Goal: Browse casually: Explore the website without a specific task or goal

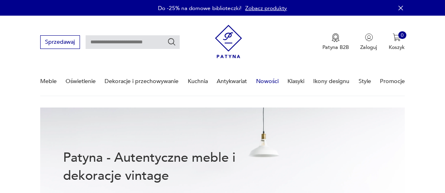
click at [268, 83] on link "Nowości" at bounding box center [267, 81] width 22 height 28
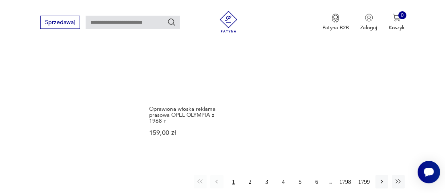
scroll to position [1036, 0]
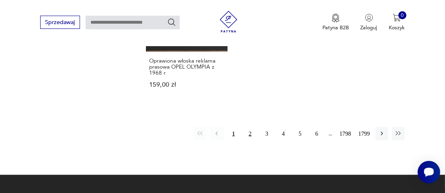
click at [247, 127] on button "2" at bounding box center [249, 133] width 13 height 13
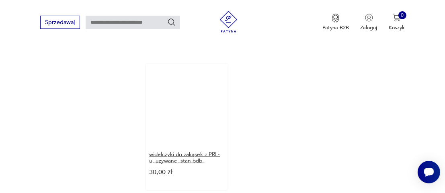
scroll to position [971, 0]
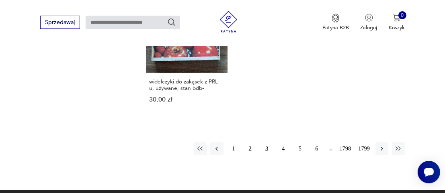
click at [266, 143] on button "3" at bounding box center [266, 149] width 13 height 13
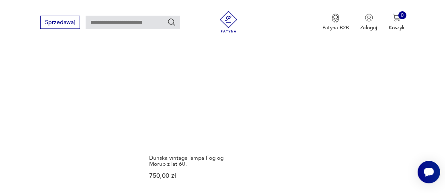
scroll to position [931, 0]
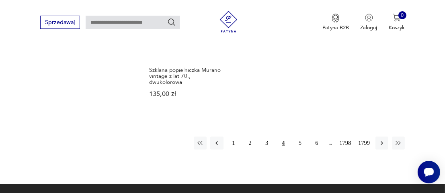
scroll to position [971, 0]
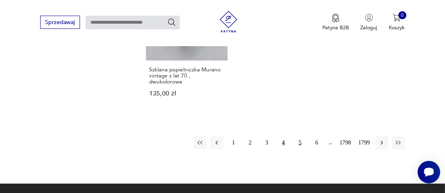
click at [301, 137] on button "5" at bounding box center [299, 143] width 13 height 13
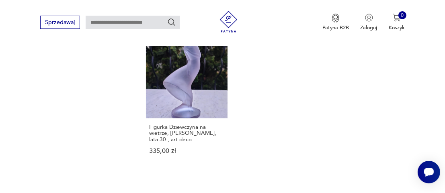
scroll to position [931, 0]
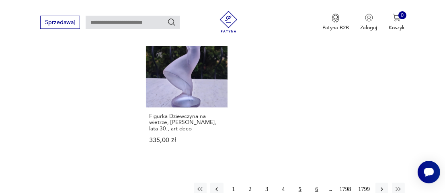
click at [318, 183] on button "6" at bounding box center [316, 189] width 13 height 13
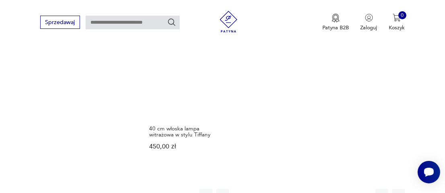
scroll to position [971, 0]
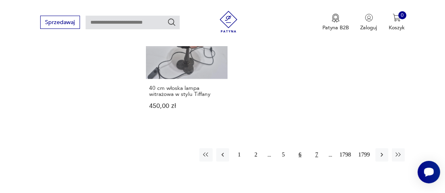
click at [318, 149] on button "7" at bounding box center [316, 155] width 13 height 13
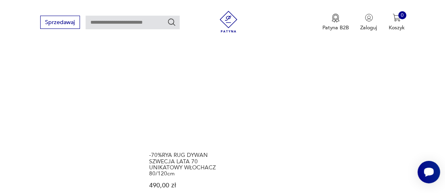
scroll to position [1011, 0]
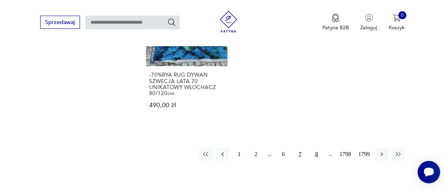
click at [316, 148] on button "8" at bounding box center [316, 154] width 13 height 13
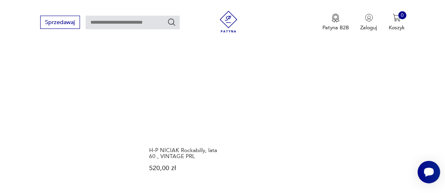
scroll to position [971, 0]
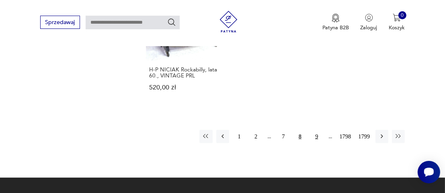
click at [316, 136] on button "9" at bounding box center [316, 136] width 13 height 13
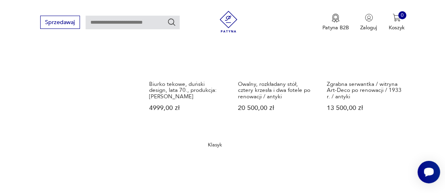
scroll to position [971, 0]
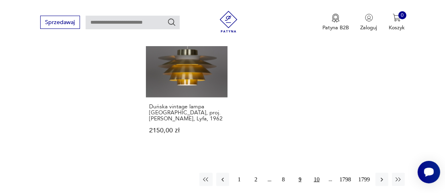
click at [316, 173] on button "10" at bounding box center [316, 179] width 13 height 13
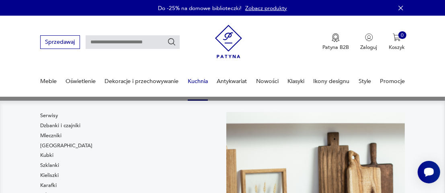
click at [199, 82] on link "Kuchnia" at bounding box center [198, 81] width 20 height 28
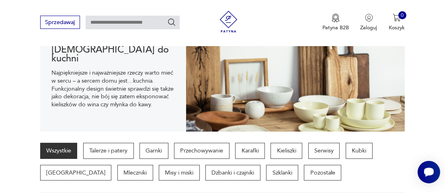
scroll to position [146, 0]
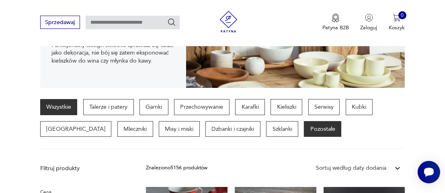
click at [304, 131] on p "Pozostałe" at bounding box center [322, 129] width 37 height 16
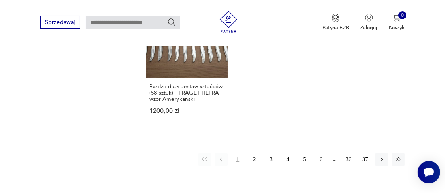
scroll to position [1110, 0]
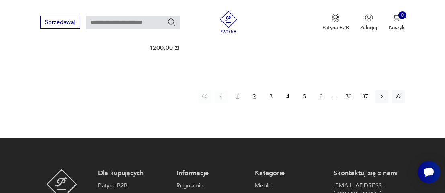
click at [251, 90] on button "2" at bounding box center [254, 96] width 13 height 13
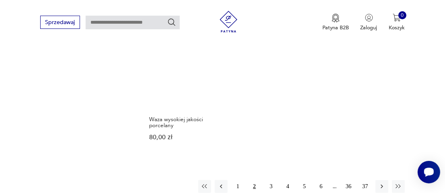
scroll to position [1069, 0]
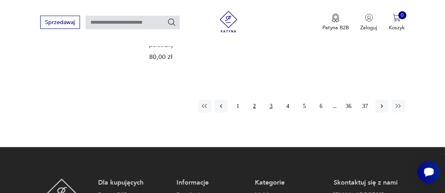
click at [272, 106] on button "3" at bounding box center [270, 106] width 13 height 13
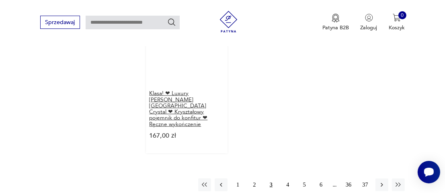
scroll to position [1150, 0]
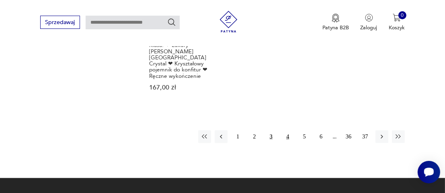
click at [287, 131] on button "4" at bounding box center [287, 137] width 13 height 13
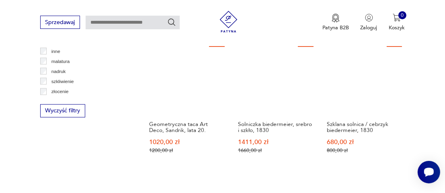
scroll to position [1029, 0]
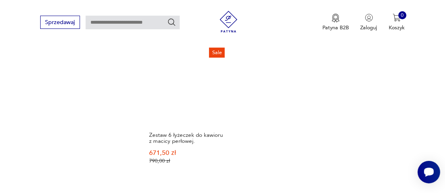
scroll to position [1110, 0]
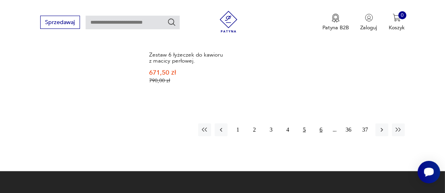
click at [321, 124] on button "6" at bounding box center [320, 130] width 13 height 13
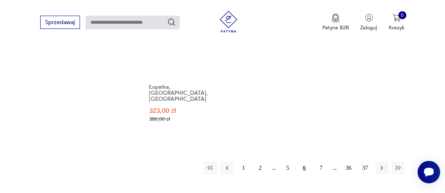
scroll to position [1110, 0]
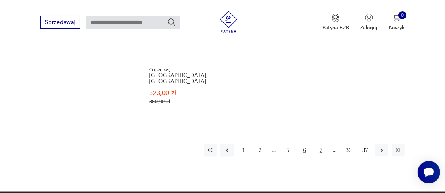
click at [322, 144] on button "7" at bounding box center [320, 150] width 13 height 13
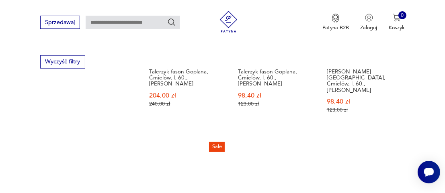
scroll to position [1069, 0]
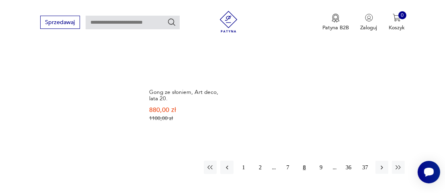
scroll to position [1110, 0]
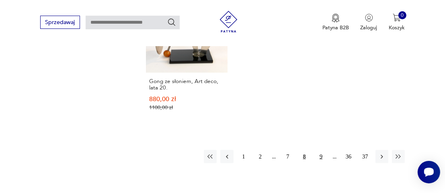
click at [321, 150] on button "9" at bounding box center [320, 156] width 13 height 13
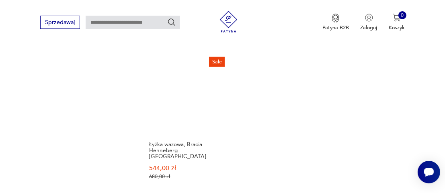
scroll to position [1110, 0]
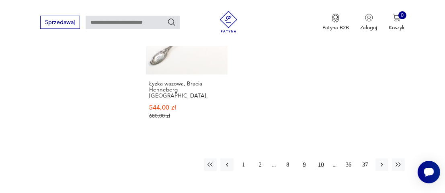
click at [319, 159] on button "10" at bounding box center [320, 165] width 13 height 13
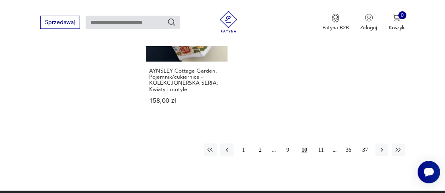
scroll to position [1110, 0]
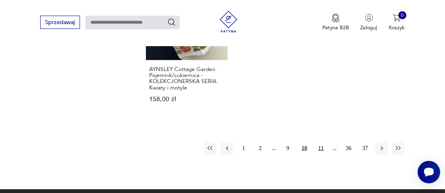
click at [319, 142] on button "11" at bounding box center [320, 148] width 13 height 13
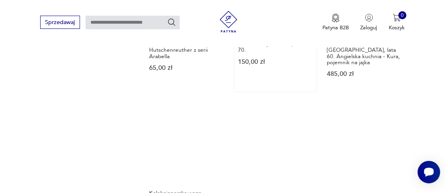
scroll to position [1150, 0]
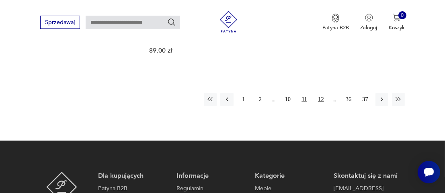
click at [318, 93] on button "12" at bounding box center [320, 99] width 13 height 13
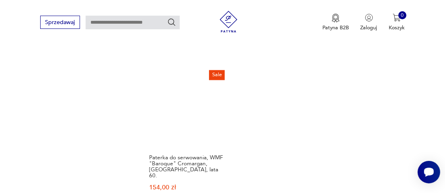
scroll to position [1110, 0]
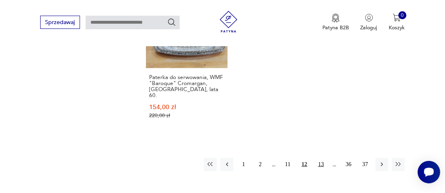
click at [320, 158] on button "13" at bounding box center [320, 164] width 13 height 13
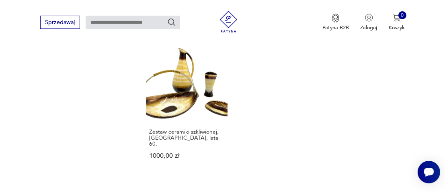
scroll to position [1069, 0]
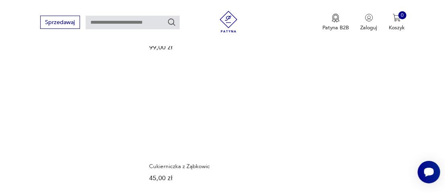
scroll to position [1029, 0]
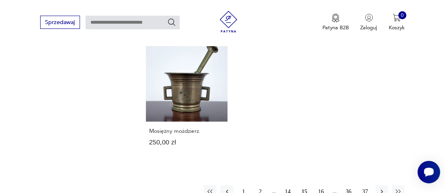
scroll to position [1069, 0]
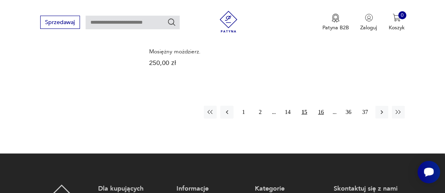
click at [319, 106] on button "16" at bounding box center [320, 112] width 13 height 13
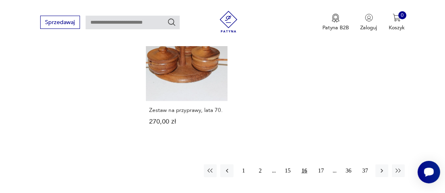
scroll to position [1069, 0]
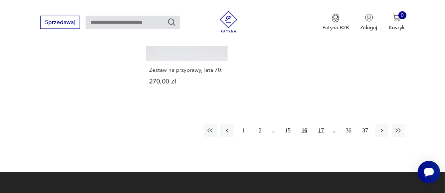
click at [320, 125] on button "17" at bounding box center [320, 131] width 13 height 13
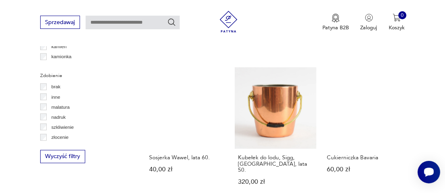
scroll to position [828, 0]
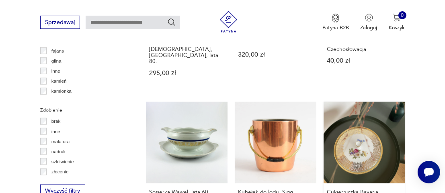
click at [357, 125] on link "Cukierniczka Bavaria 60,00 zł" at bounding box center [364, 168] width 82 height 132
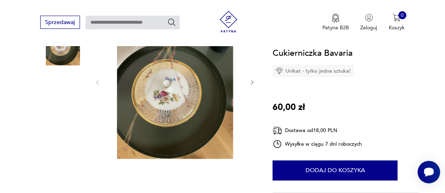
scroll to position [161, 0]
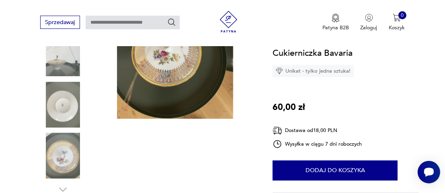
click at [73, 147] on img at bounding box center [63, 156] width 46 height 46
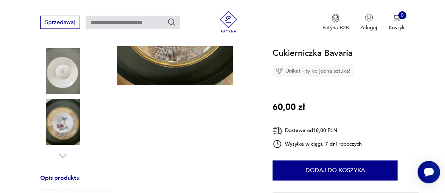
scroll to position [121, 0]
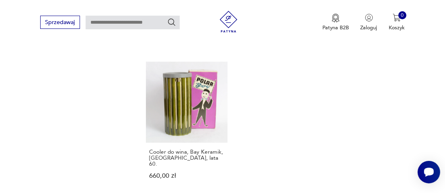
scroll to position [1015, 0]
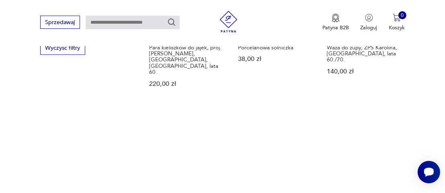
scroll to position [1029, 0]
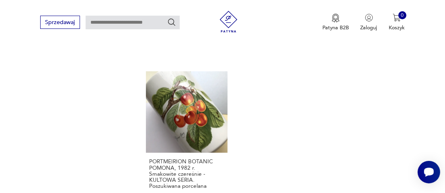
scroll to position [1110, 0]
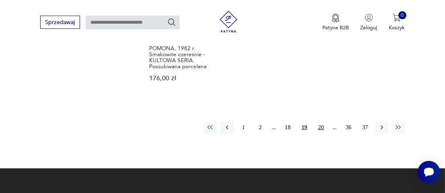
click at [318, 121] on button "20" at bounding box center [320, 127] width 13 height 13
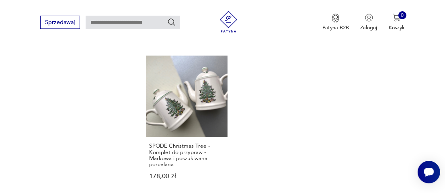
scroll to position [1069, 0]
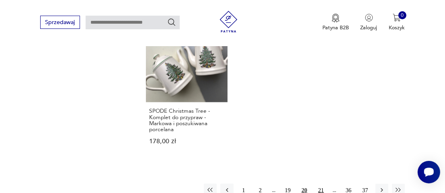
click at [323, 184] on button "21" at bounding box center [320, 190] width 13 height 13
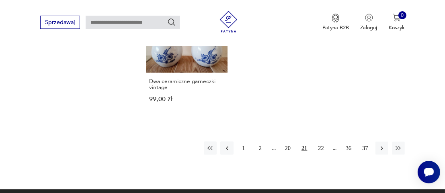
scroll to position [1110, 0]
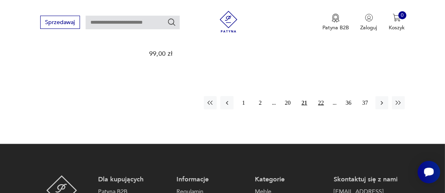
click at [321, 96] on button "22" at bounding box center [320, 102] width 13 height 13
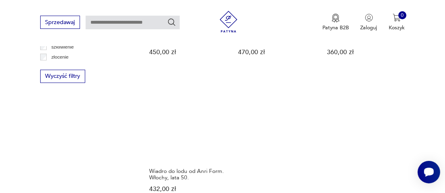
scroll to position [989, 0]
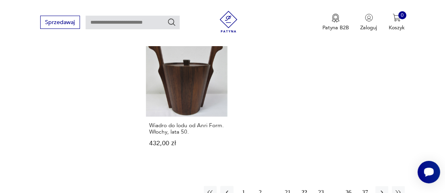
click at [322, 186] on button "23" at bounding box center [320, 192] width 13 height 13
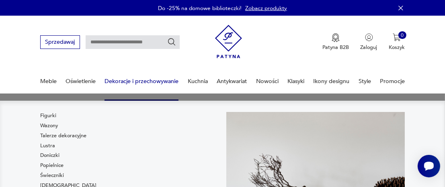
click at [151, 81] on link "Dekoracje i przechowywanie" at bounding box center [141, 81] width 74 height 28
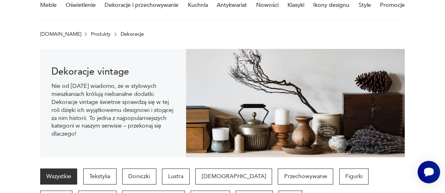
scroll to position [146, 0]
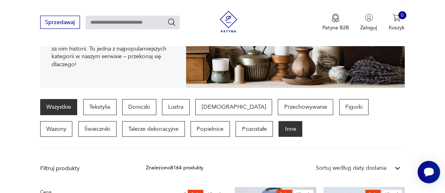
click at [278, 130] on p "Inne" at bounding box center [290, 129] width 24 height 16
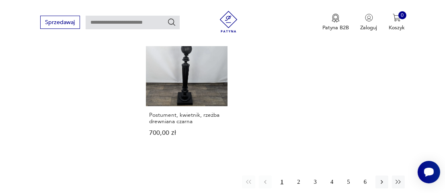
scroll to position [1029, 0]
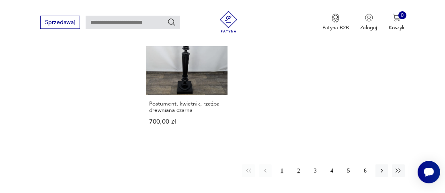
click at [299, 170] on button "2" at bounding box center [298, 171] width 13 height 13
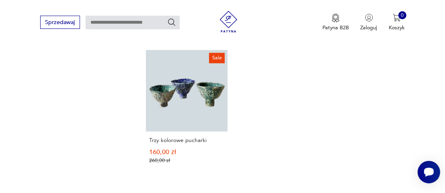
scroll to position [1069, 0]
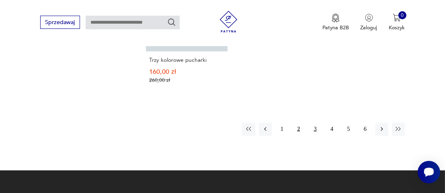
click at [313, 123] on button "3" at bounding box center [315, 129] width 13 height 13
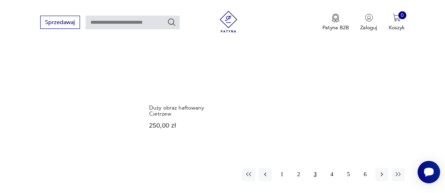
scroll to position [1029, 0]
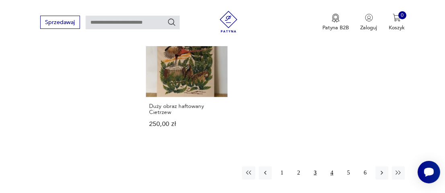
click at [332, 167] on button "4" at bounding box center [331, 173] width 13 height 13
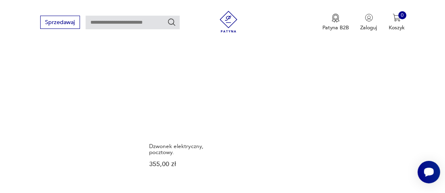
scroll to position [1069, 0]
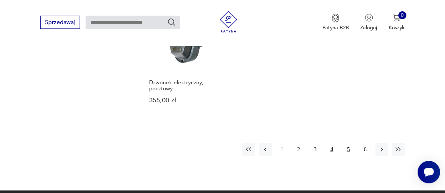
click at [347, 143] on button "5" at bounding box center [348, 149] width 13 height 13
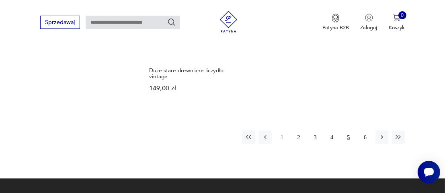
scroll to position [1110, 0]
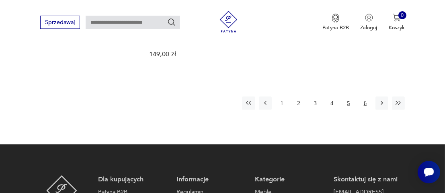
click at [366, 98] on button "6" at bounding box center [364, 103] width 13 height 13
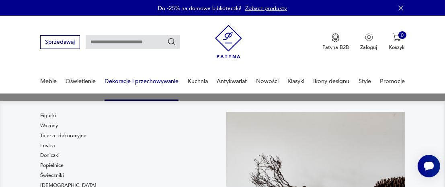
click at [136, 80] on link "Dekoracje i przechowywanie" at bounding box center [141, 81] width 74 height 28
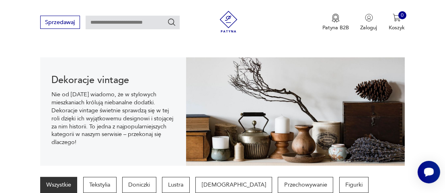
scroll to position [106, 0]
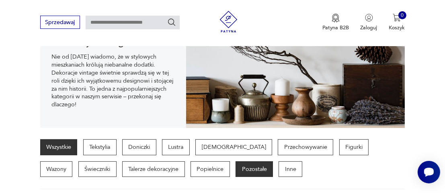
click at [235, 170] on p "Pozostałe" at bounding box center [253, 169] width 37 height 16
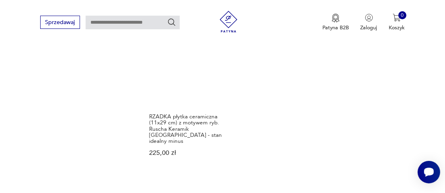
scroll to position [1069, 0]
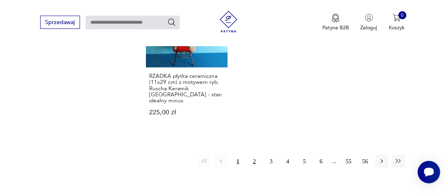
click at [254, 155] on button "2" at bounding box center [254, 161] width 13 height 13
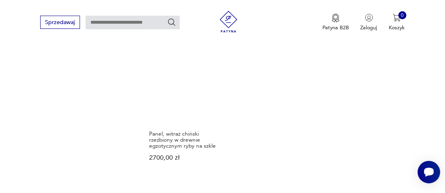
scroll to position [1029, 0]
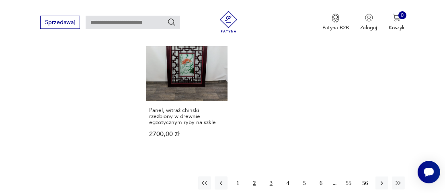
click at [272, 178] on button "3" at bounding box center [270, 183] width 13 height 13
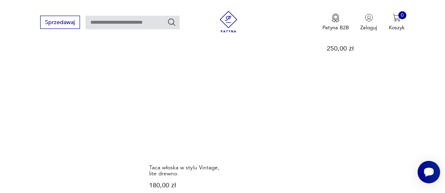
scroll to position [1029, 0]
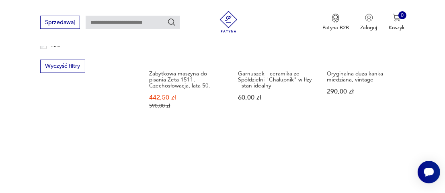
scroll to position [1029, 0]
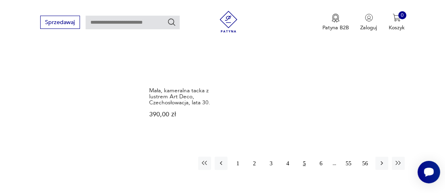
scroll to position [1110, 0]
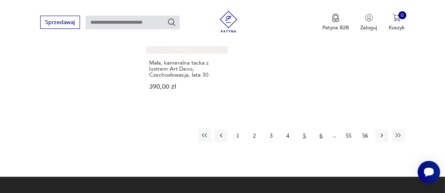
drag, startPoint x: 322, startPoint y: 143, endPoint x: 326, endPoint y: 142, distance: 4.2
click at [322, 142] on button "6" at bounding box center [320, 135] width 13 height 13
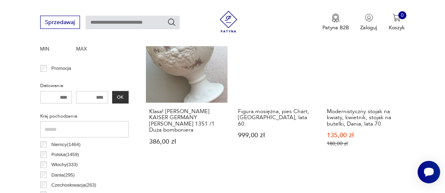
scroll to position [266, 0]
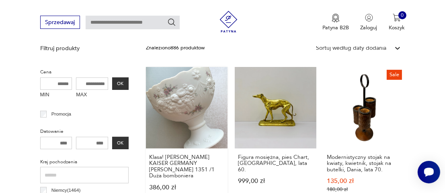
click at [178, 89] on link "Klasa! [PERSON_NAME] KAISER GERMANY [PERSON_NAME] 1351 /1 Duża bomboniera 386,0…" at bounding box center [187, 137] width 82 height 140
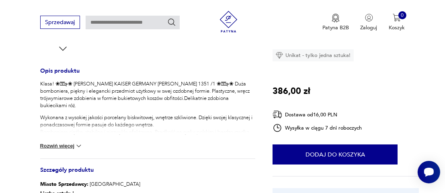
scroll to position [361, 0]
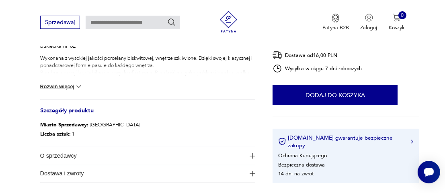
click at [78, 84] on img at bounding box center [79, 87] width 8 height 8
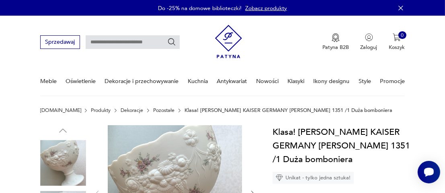
scroll to position [40, 0]
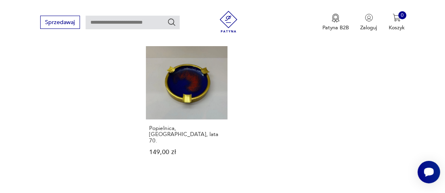
scroll to position [1080, 0]
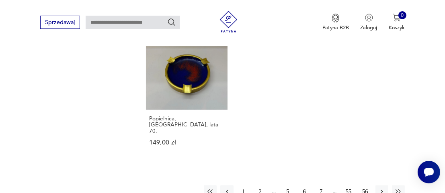
click at [322, 186] on button "7" at bounding box center [320, 192] width 13 height 13
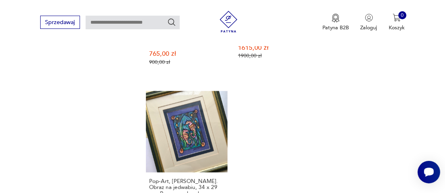
scroll to position [1110, 0]
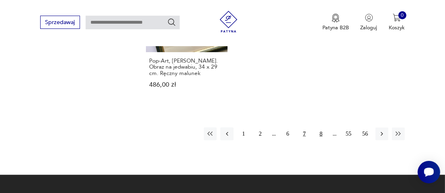
click at [319, 128] on button "8" at bounding box center [320, 134] width 13 height 13
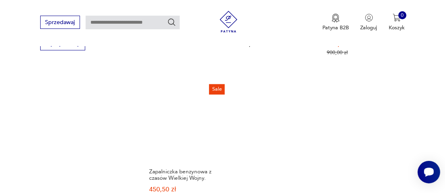
scroll to position [1029, 0]
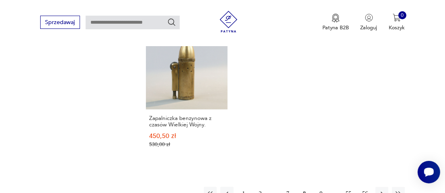
click at [318, 187] on button "9" at bounding box center [320, 193] width 13 height 13
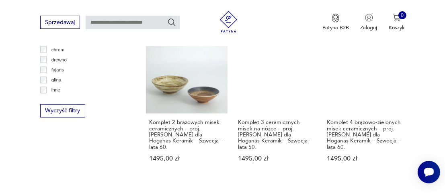
scroll to position [1069, 0]
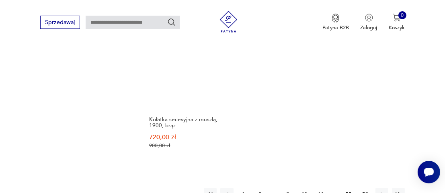
scroll to position [1110, 0]
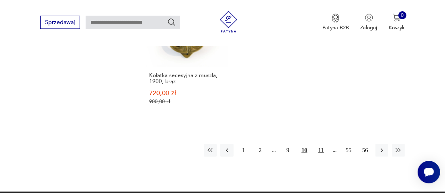
click at [322, 144] on button "11" at bounding box center [320, 150] width 13 height 13
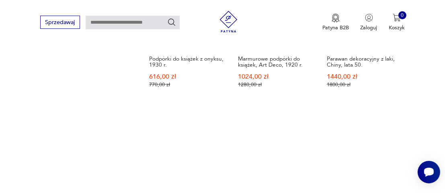
scroll to position [1069, 0]
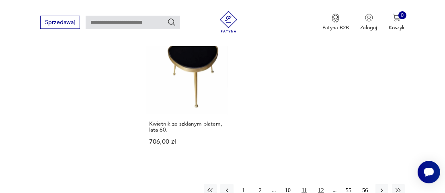
click at [323, 184] on button "12" at bounding box center [320, 190] width 13 height 13
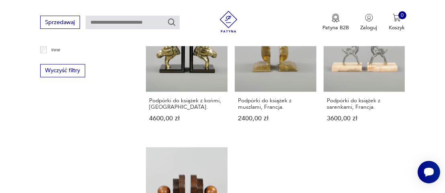
scroll to position [1069, 0]
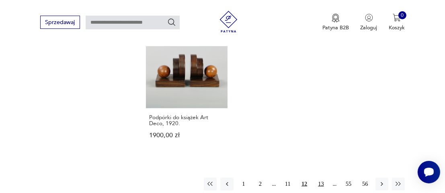
click at [324, 178] on button "13" at bounding box center [320, 184] width 13 height 13
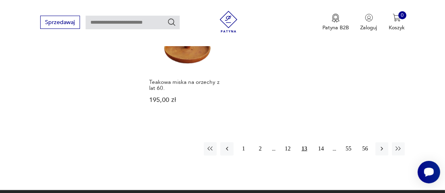
scroll to position [1069, 0]
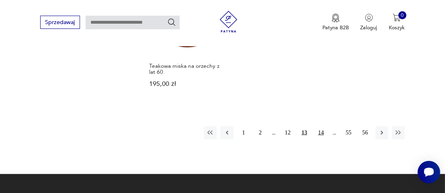
click at [316, 131] on button "14" at bounding box center [320, 133] width 13 height 13
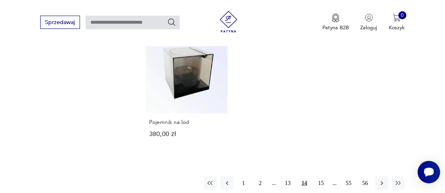
scroll to position [1069, 0]
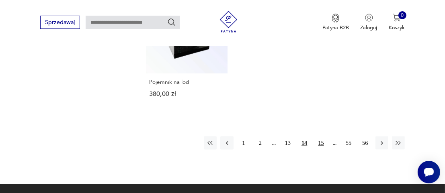
click at [320, 137] on button "15" at bounding box center [320, 143] width 13 height 13
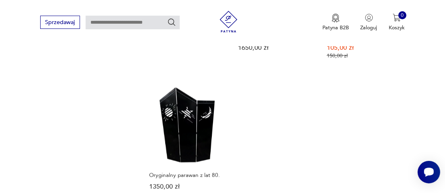
scroll to position [1069, 0]
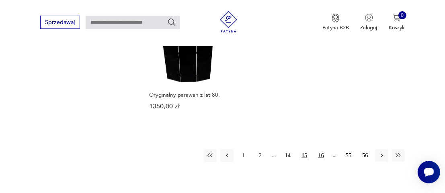
click at [325, 149] on button "16" at bounding box center [320, 155] width 13 height 13
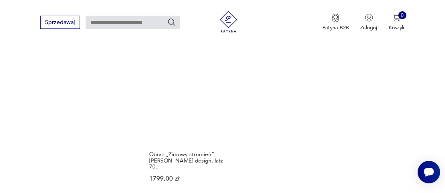
scroll to position [1069, 0]
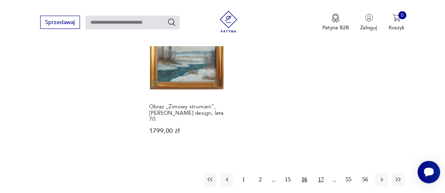
click at [321, 174] on button "17" at bounding box center [320, 180] width 13 height 13
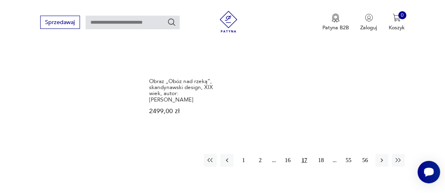
scroll to position [1110, 0]
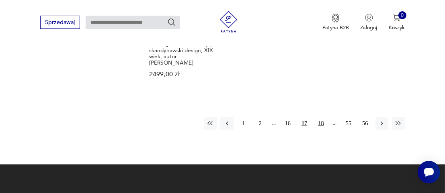
click at [322, 117] on button "18" at bounding box center [320, 123] width 13 height 13
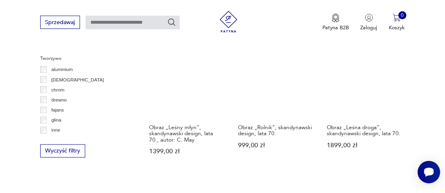
scroll to position [1110, 0]
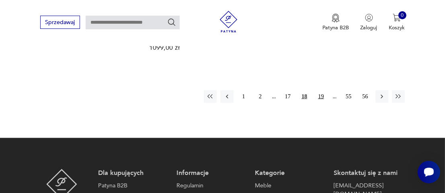
click at [323, 90] on button "19" at bounding box center [320, 96] width 13 height 13
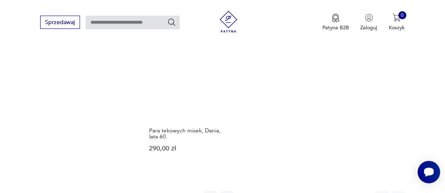
scroll to position [1069, 0]
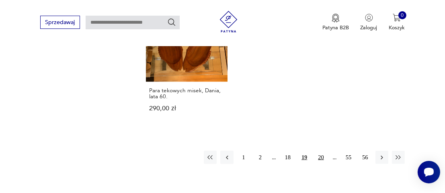
click at [320, 151] on button "20" at bounding box center [320, 157] width 13 height 13
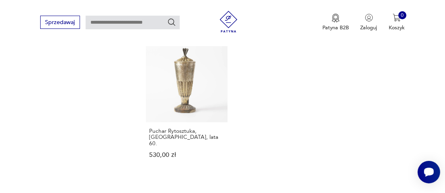
scroll to position [1069, 0]
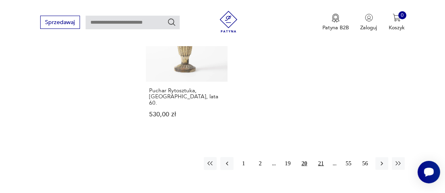
click at [322, 157] on button "21" at bounding box center [320, 163] width 13 height 13
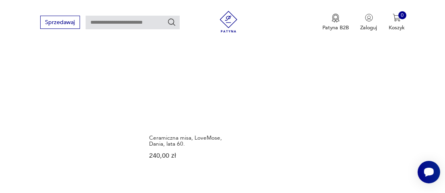
scroll to position [1069, 0]
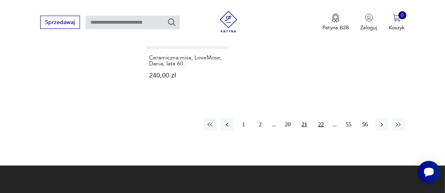
click at [322, 118] on button "22" at bounding box center [320, 124] width 13 height 13
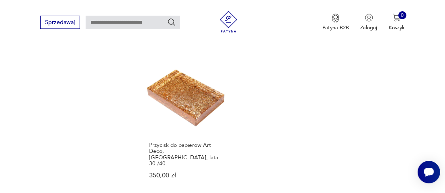
scroll to position [1069, 0]
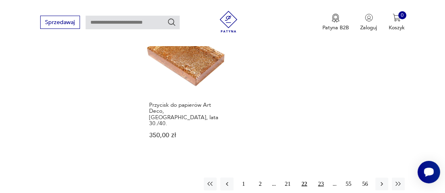
click at [319, 178] on button "23" at bounding box center [320, 184] width 13 height 13
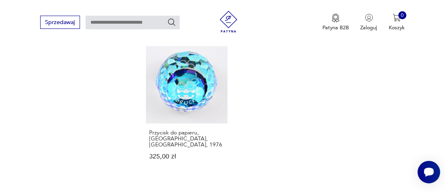
scroll to position [1110, 0]
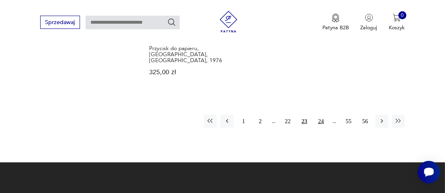
click at [322, 115] on button "24" at bounding box center [320, 121] width 13 height 13
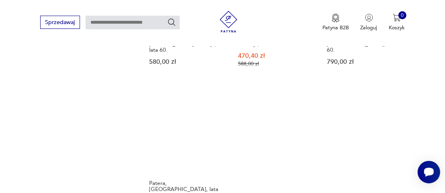
scroll to position [1069, 0]
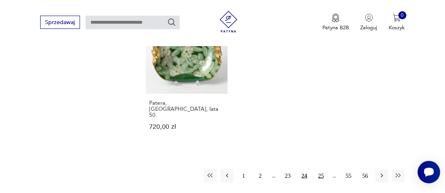
click at [322, 170] on button "25" at bounding box center [320, 176] width 13 height 13
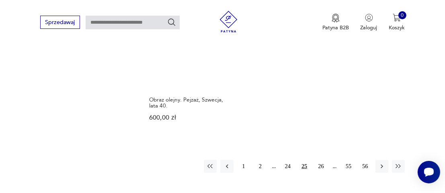
scroll to position [1069, 0]
